Goal: Information Seeking & Learning: Understand process/instructions

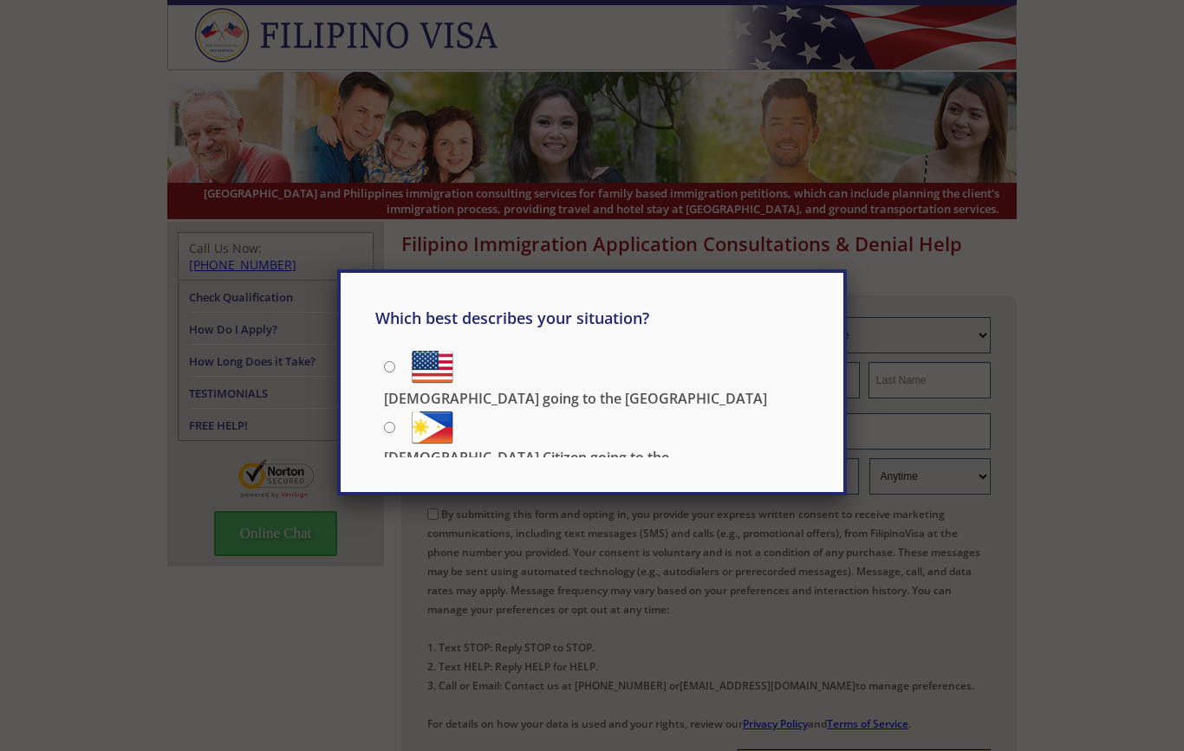
click at [471, 426] on label "[DEMOGRAPHIC_DATA] Citizen going to the [DEMOGRAPHIC_DATA]" at bounding box center [596, 425] width 425 height 39
click at [395, 426] on input "[DEMOGRAPHIC_DATA] Citizen going to the [DEMOGRAPHIC_DATA]" at bounding box center [389, 427] width 11 height 11
radio input "true"
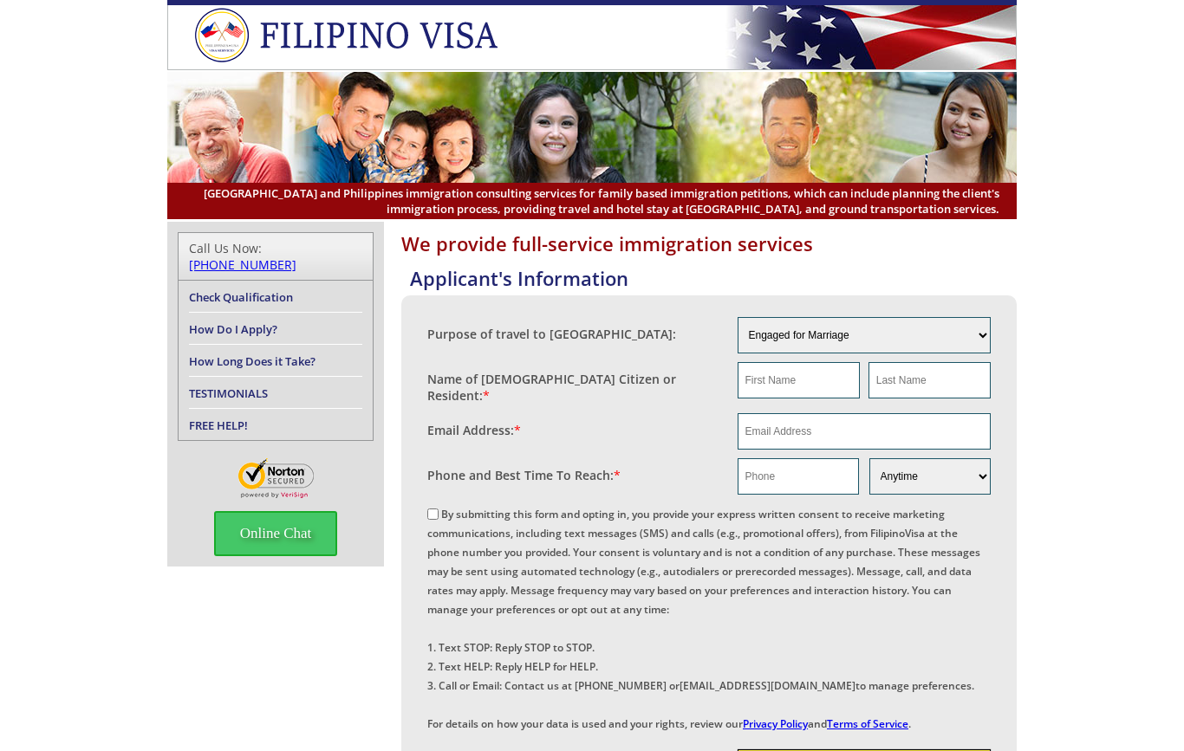
click at [214, 354] on link "How Long Does it Take?" at bounding box center [252, 362] width 127 height 16
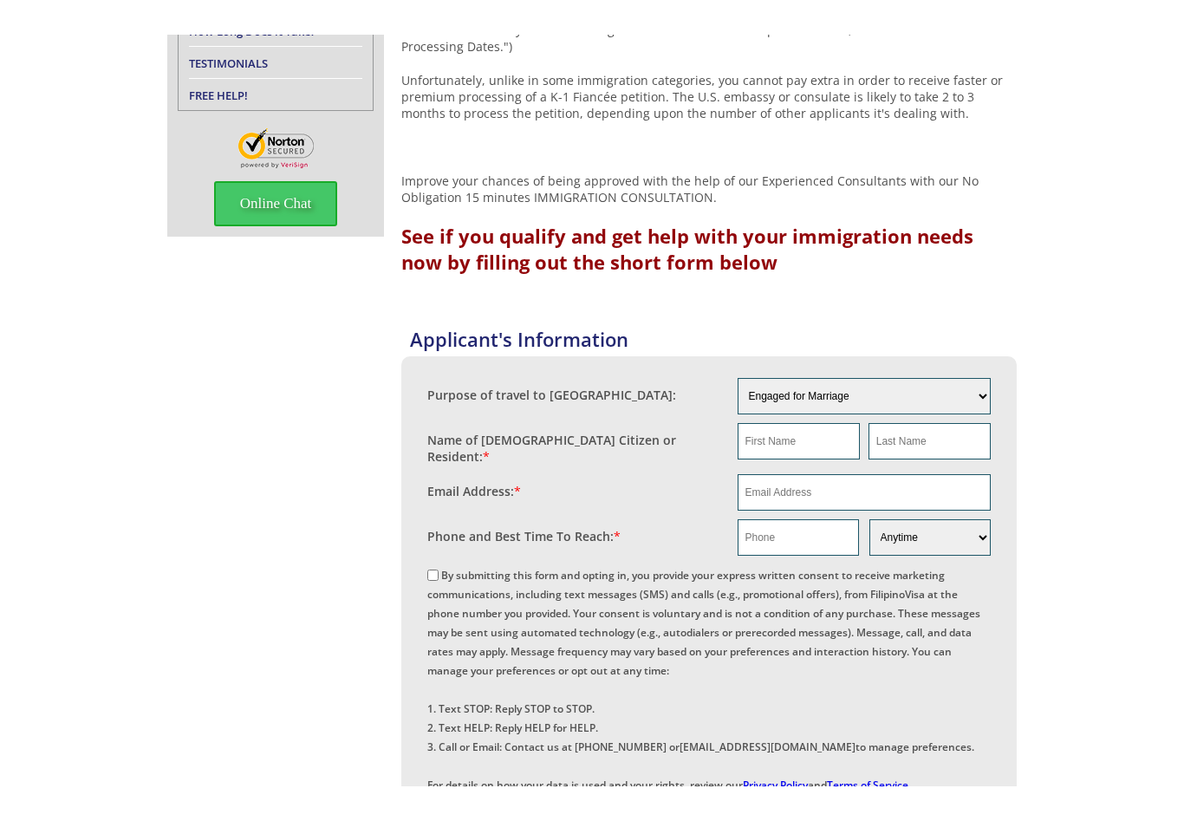
scroll to position [297, 0]
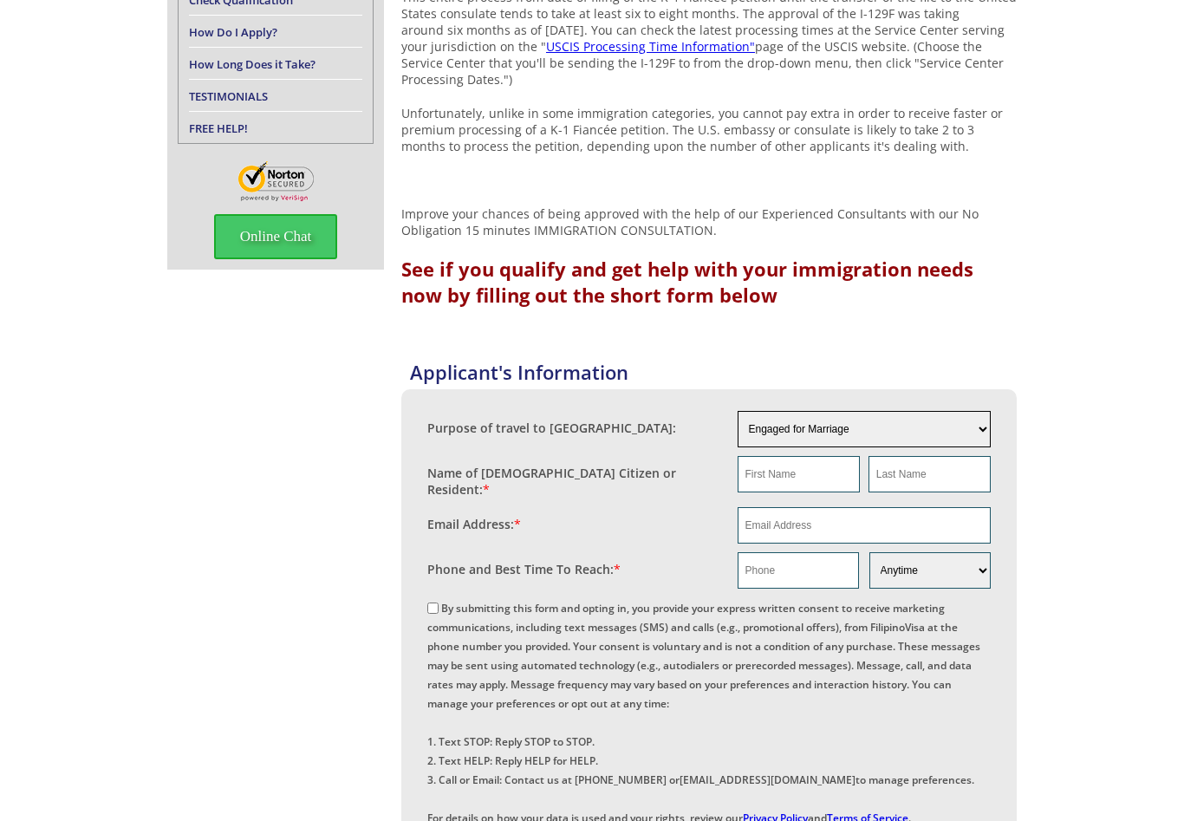
click at [747, 447] on select "Engaged for Marriage Already Married to U.S. Citizen / Resident For Short Term …" at bounding box center [865, 429] width 254 height 36
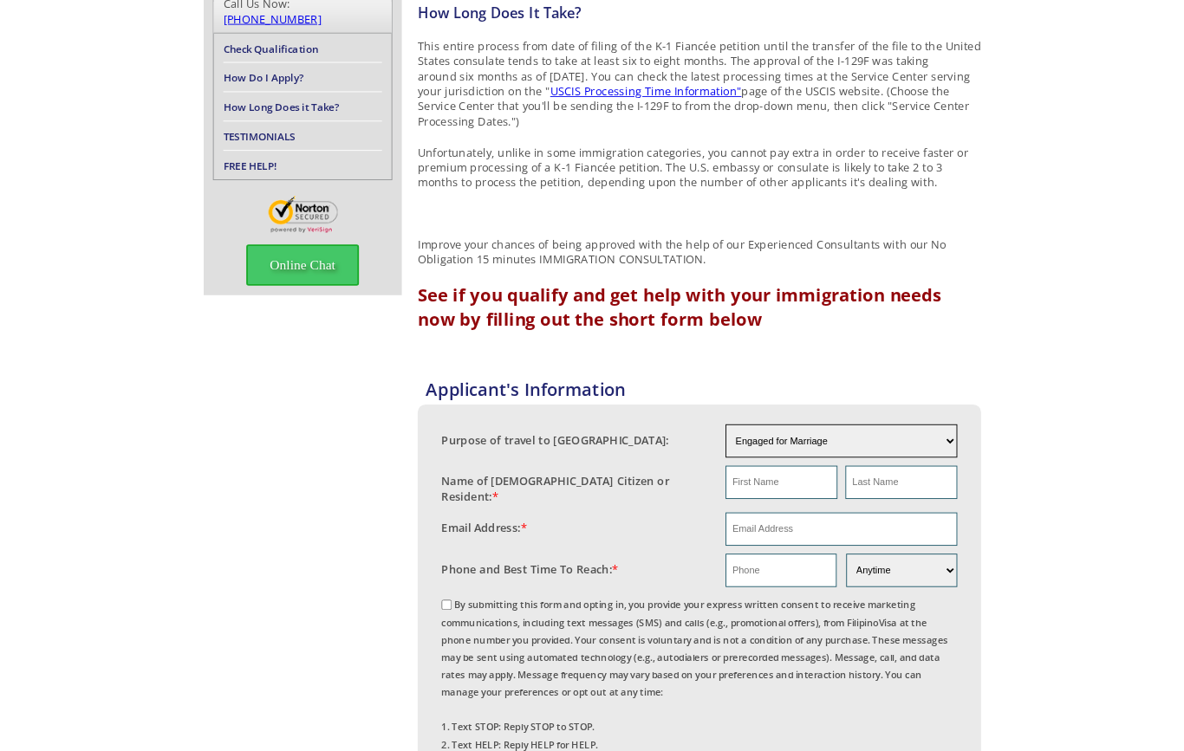
scroll to position [313, 0]
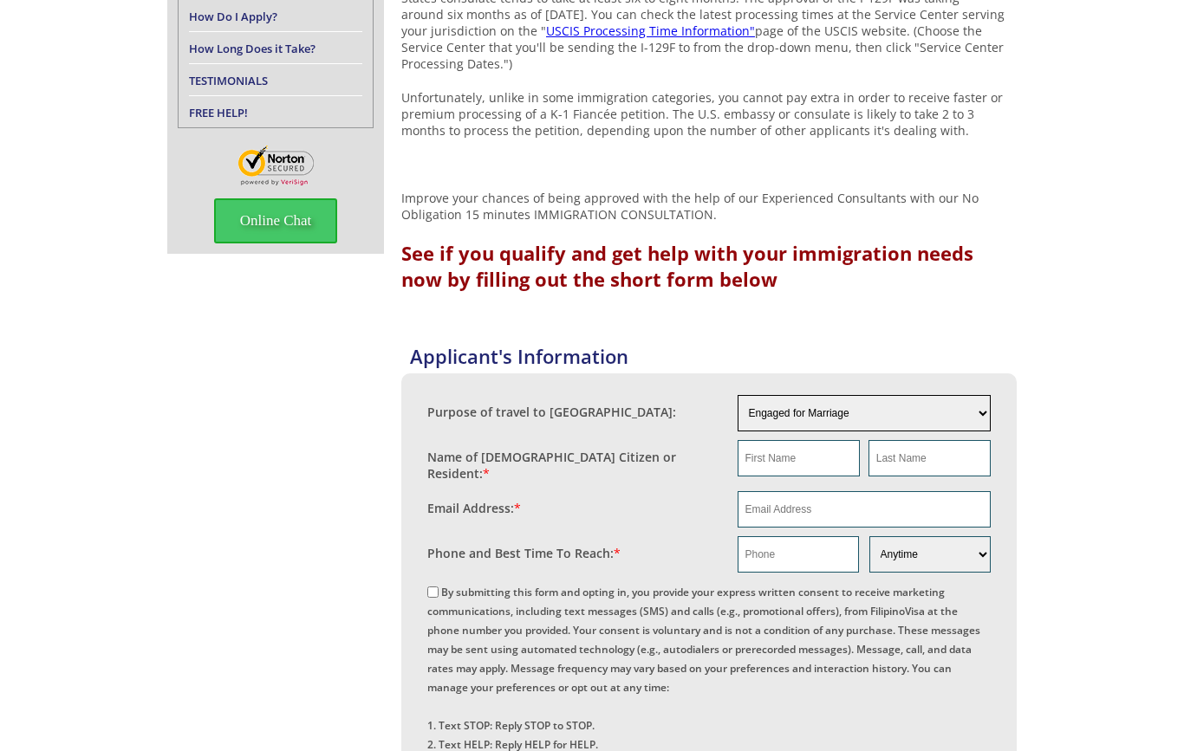
click at [748, 431] on select "Engaged for Marriage Already Married to U.S. Citizen / Resident For Short Term …" at bounding box center [865, 413] width 254 height 36
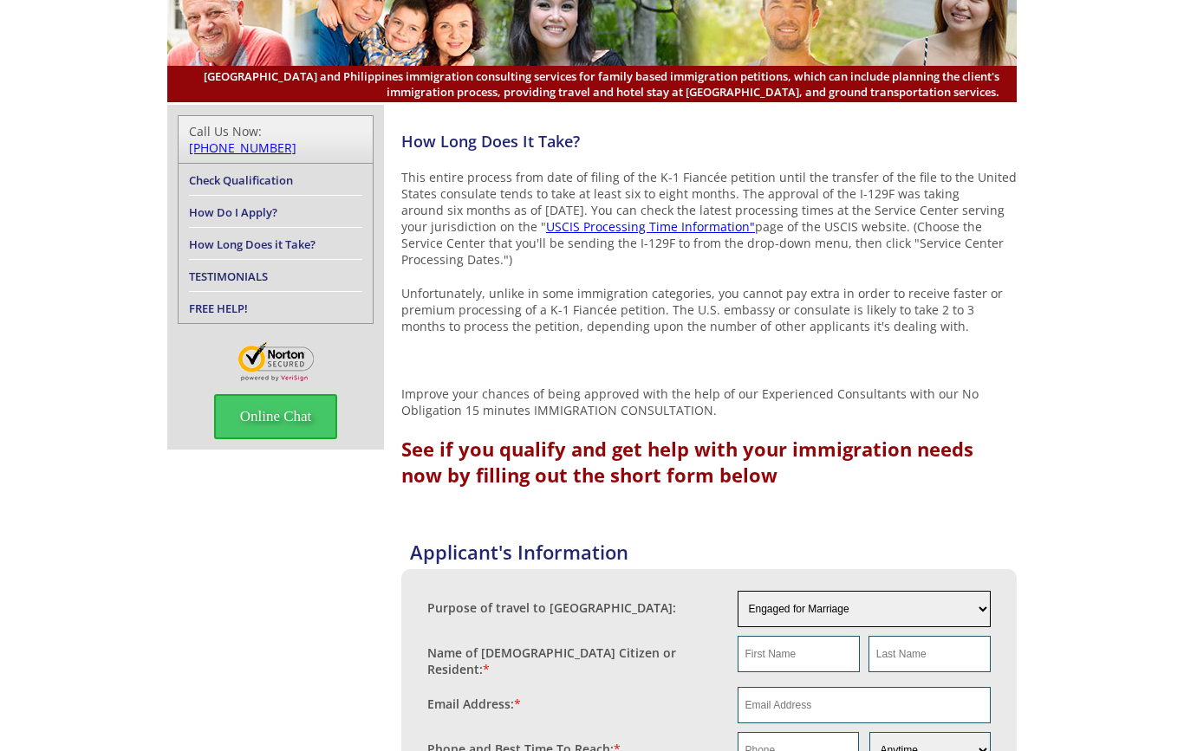
scroll to position [0, 0]
